Goal: Task Accomplishment & Management: Complete application form

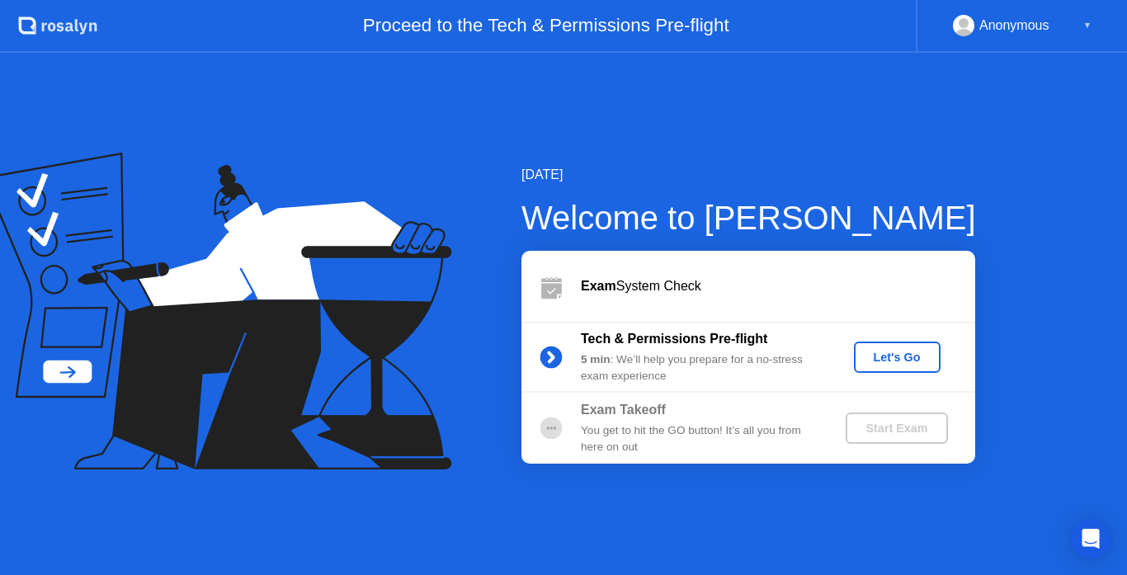
click at [915, 363] on div "Let's Go" at bounding box center [896, 357] width 73 height 13
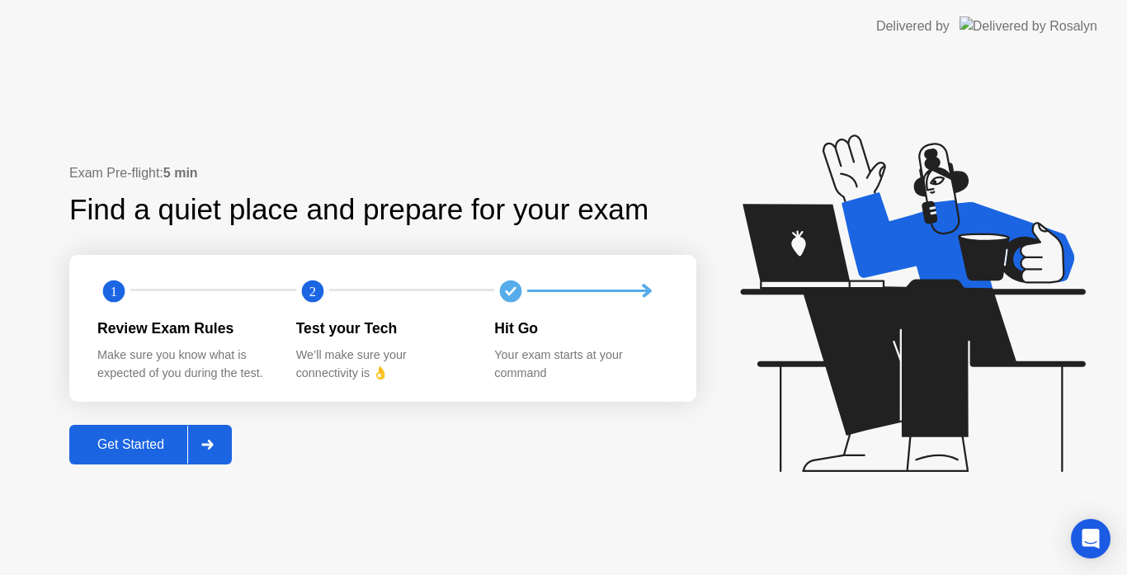
click at [153, 451] on div "Get Started" at bounding box center [130, 444] width 113 height 15
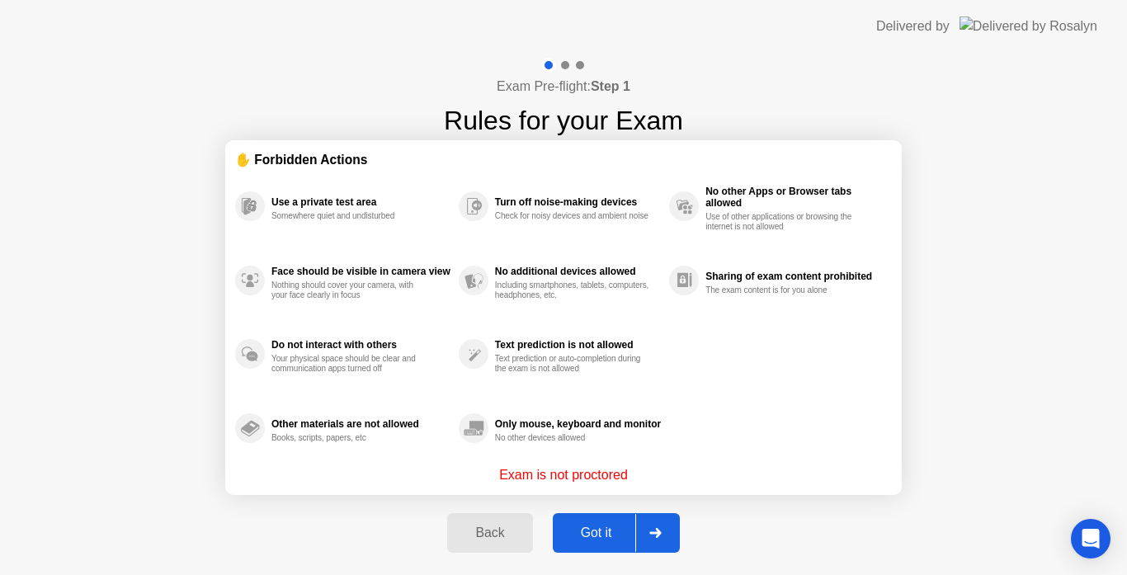
click at [589, 528] on div "Got it" at bounding box center [597, 532] width 78 height 15
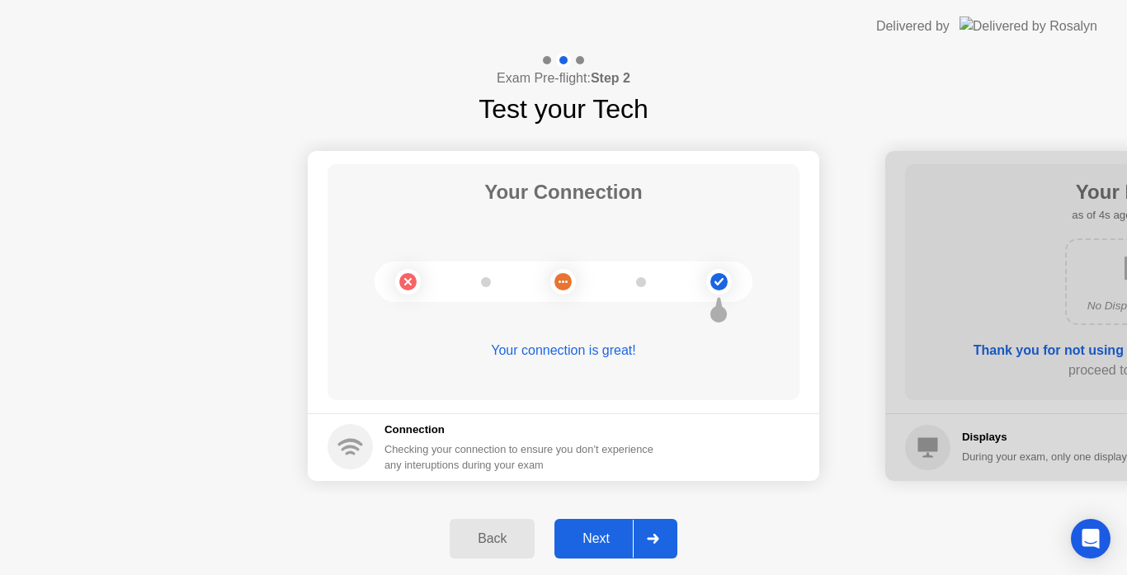
click at [573, 535] on div "Next" at bounding box center [595, 538] width 73 height 15
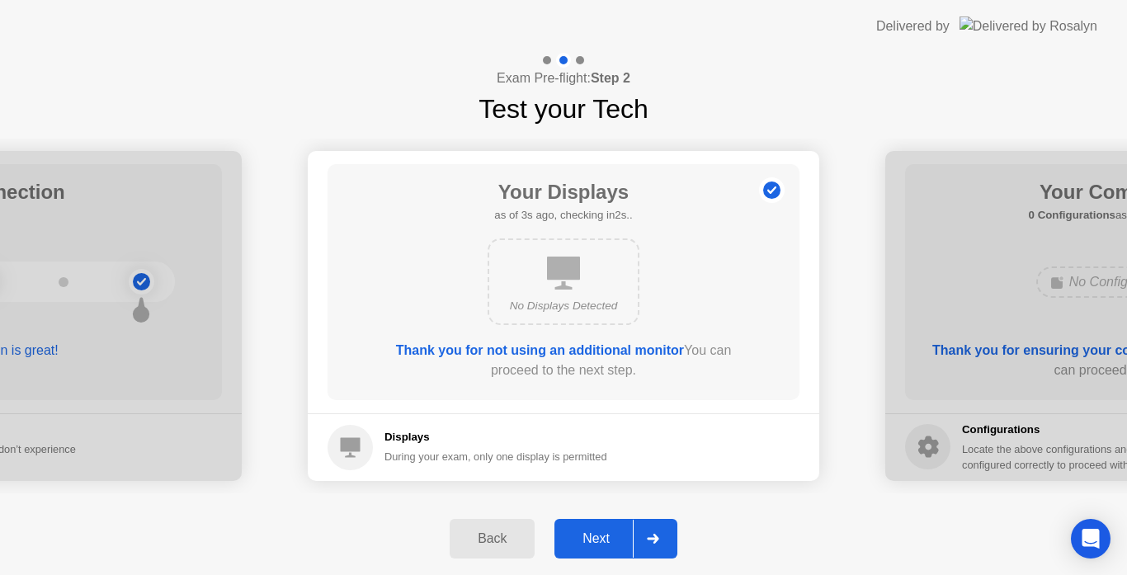
click at [573, 535] on div "Next" at bounding box center [595, 538] width 73 height 15
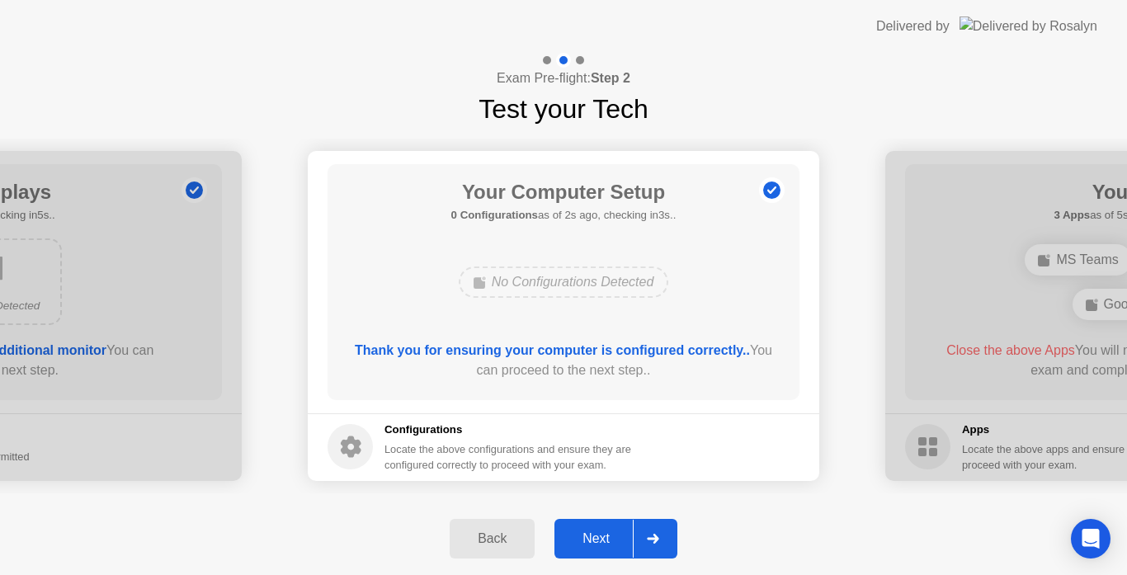
click at [573, 535] on div "Next" at bounding box center [595, 538] width 73 height 15
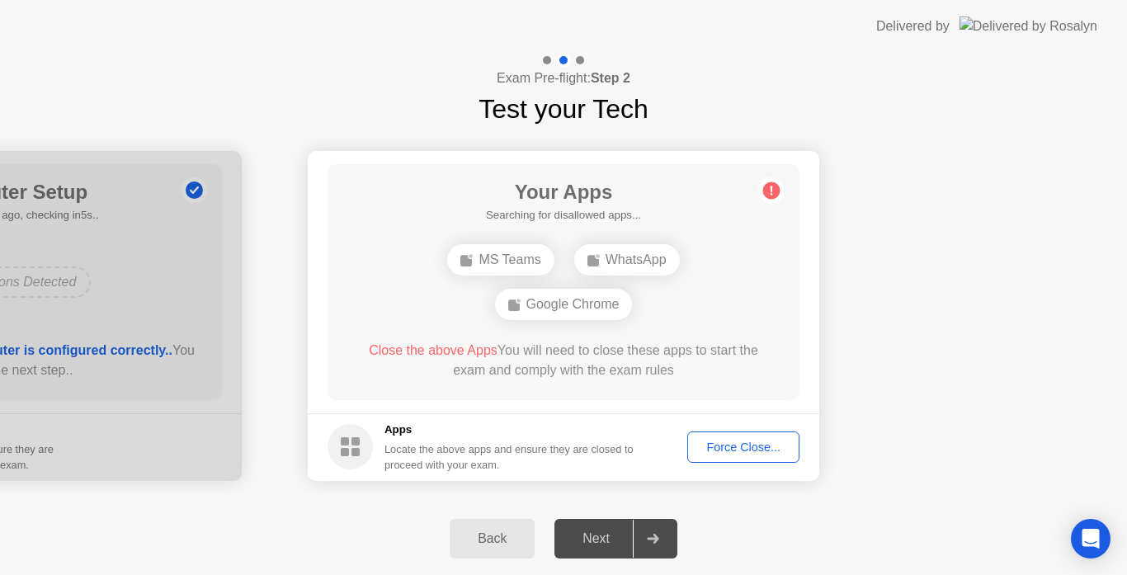
click at [697, 447] on div "Force Close..." at bounding box center [743, 447] width 101 height 13
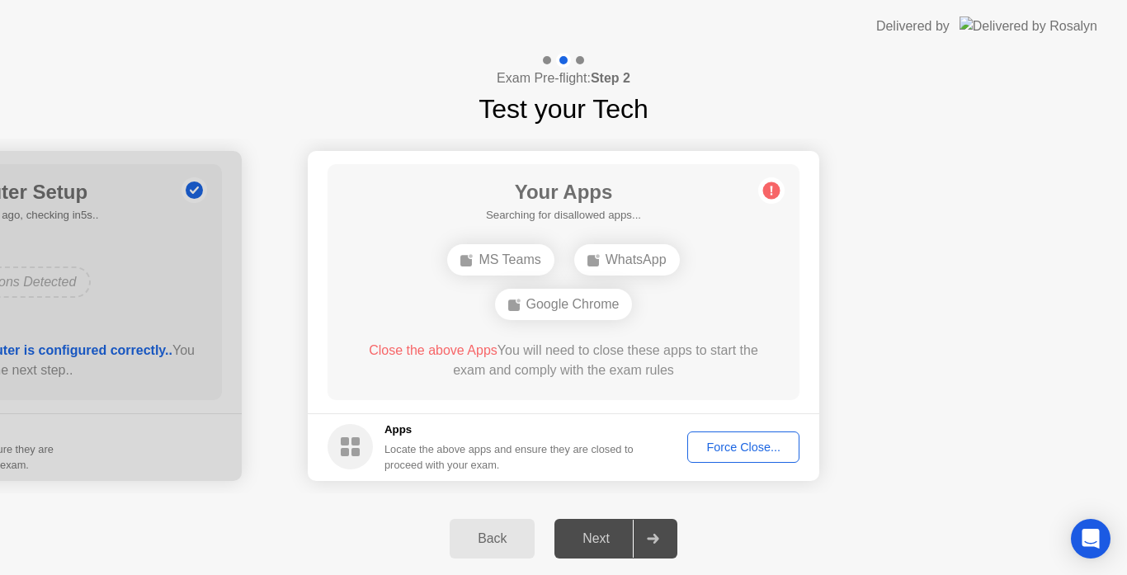
click at [710, 452] on div "Force Close..." at bounding box center [743, 447] width 101 height 13
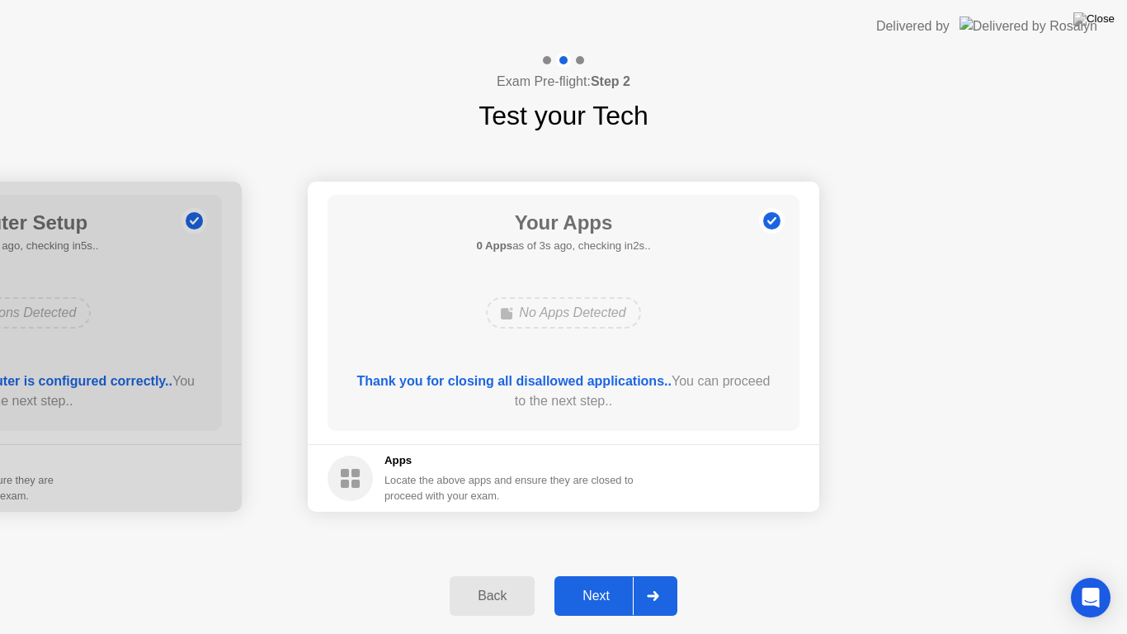
click at [595, 574] on div "Next" at bounding box center [595, 595] width 73 height 15
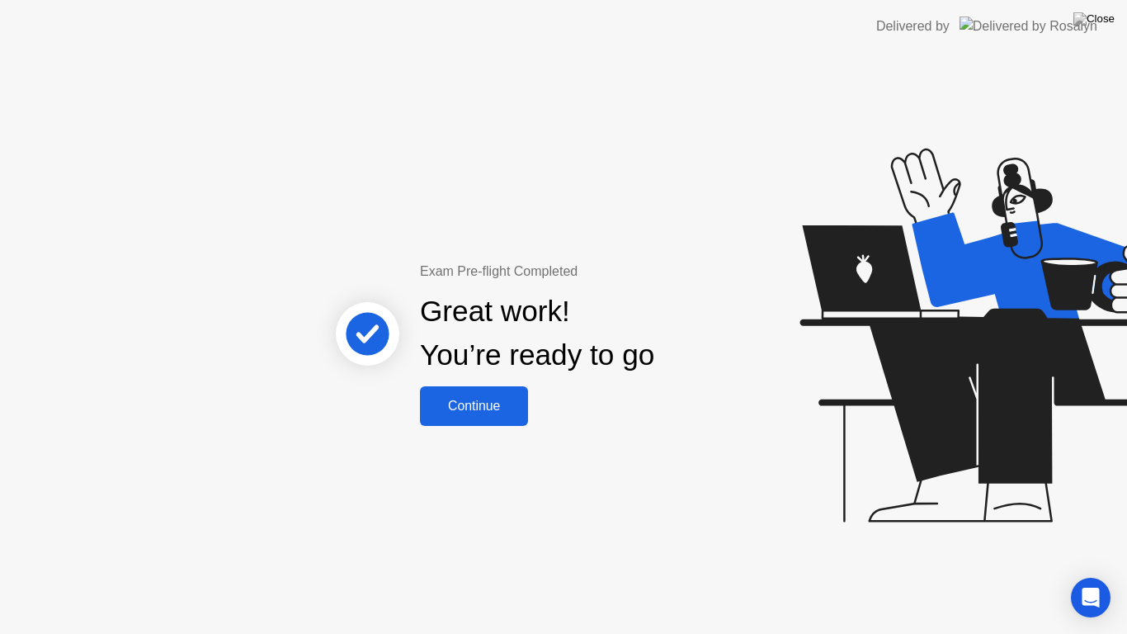
click at [486, 412] on div "Continue" at bounding box center [474, 405] width 98 height 15
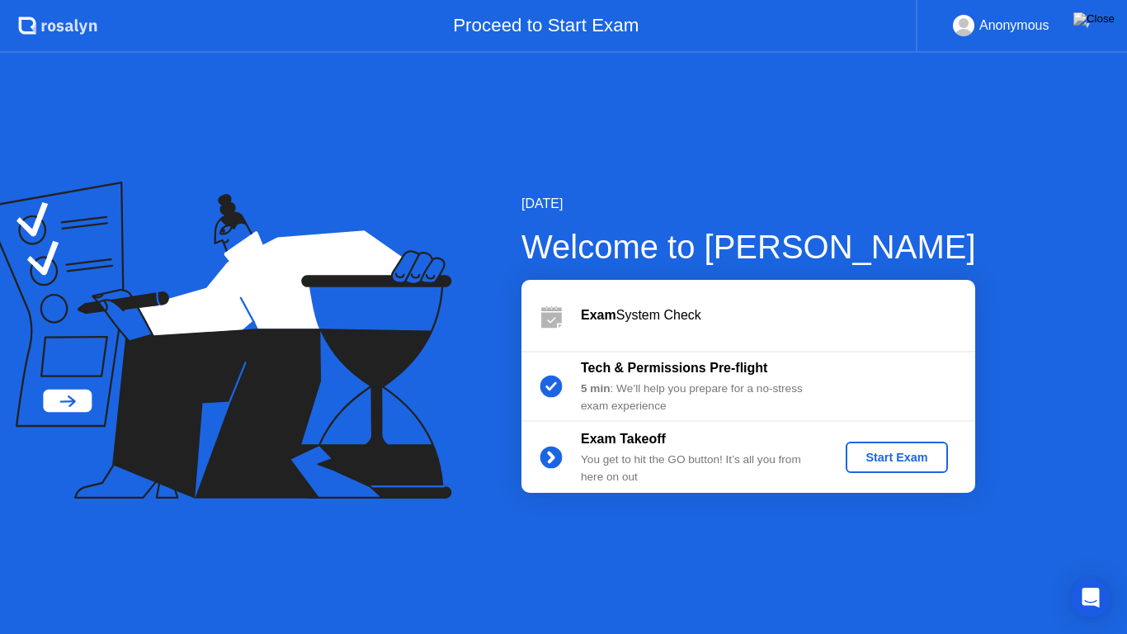
click at [295, 203] on icon at bounding box center [218, 340] width 469 height 318
click at [1094, 574] on icon "Open Intercom Messenger" at bounding box center [1090, 597] width 19 height 21
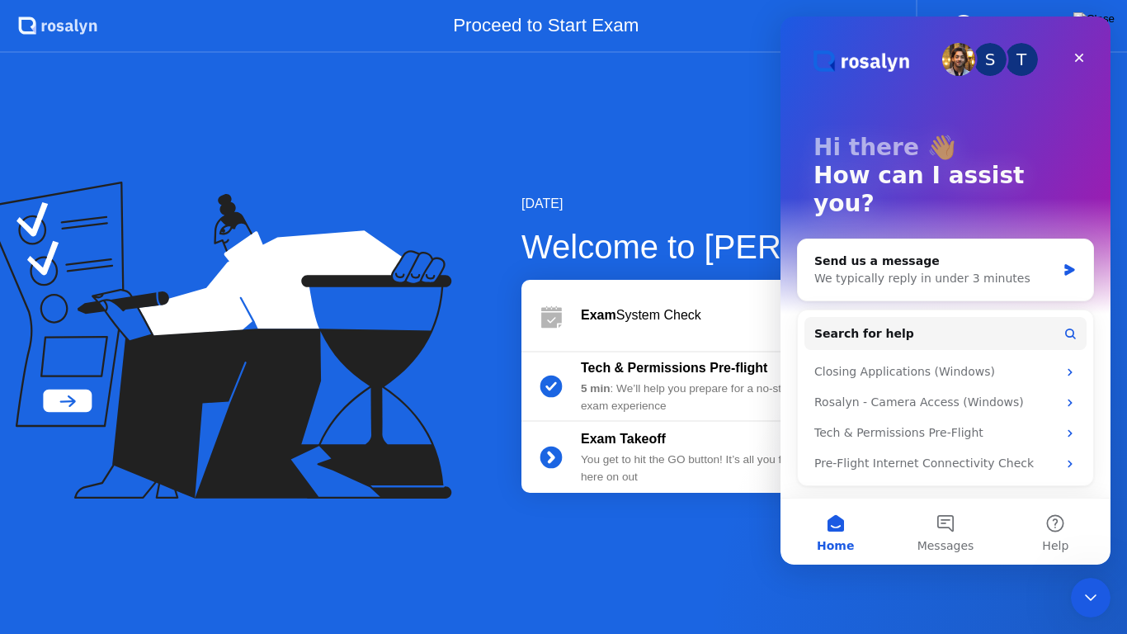
click at [1094, 574] on icon "Close Intercom Messenger" at bounding box center [1091, 597] width 20 height 20
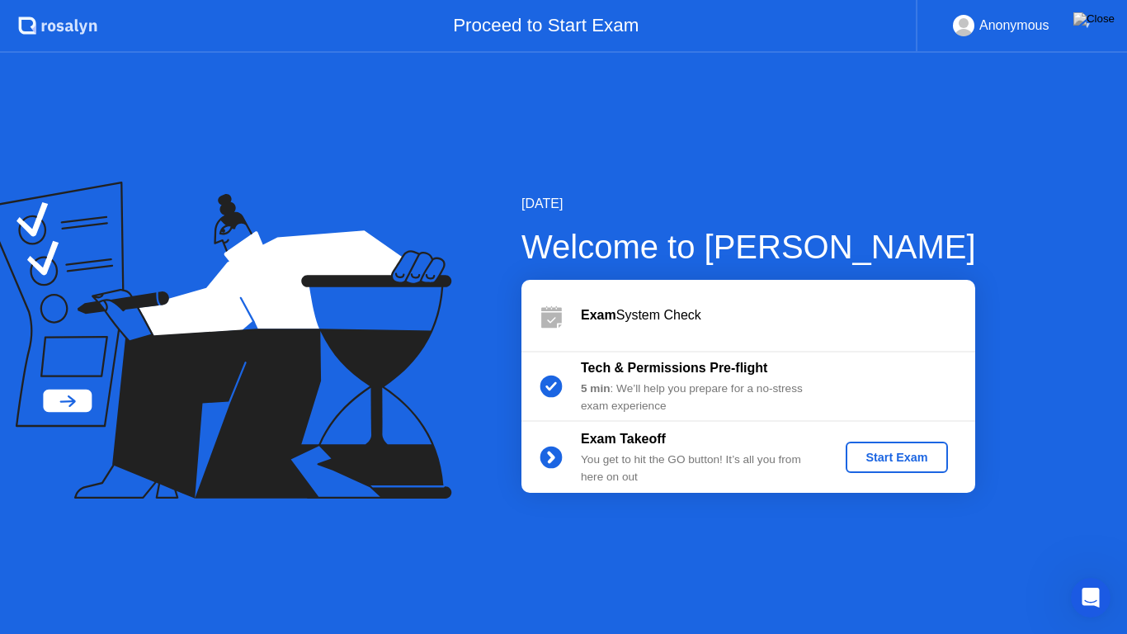
click at [1086, 26] on div "▼" at bounding box center [1087, 25] width 8 height 21
click at [1105, 19] on img at bounding box center [1093, 18] width 41 height 13
